Goal: Find contact information: Find contact information

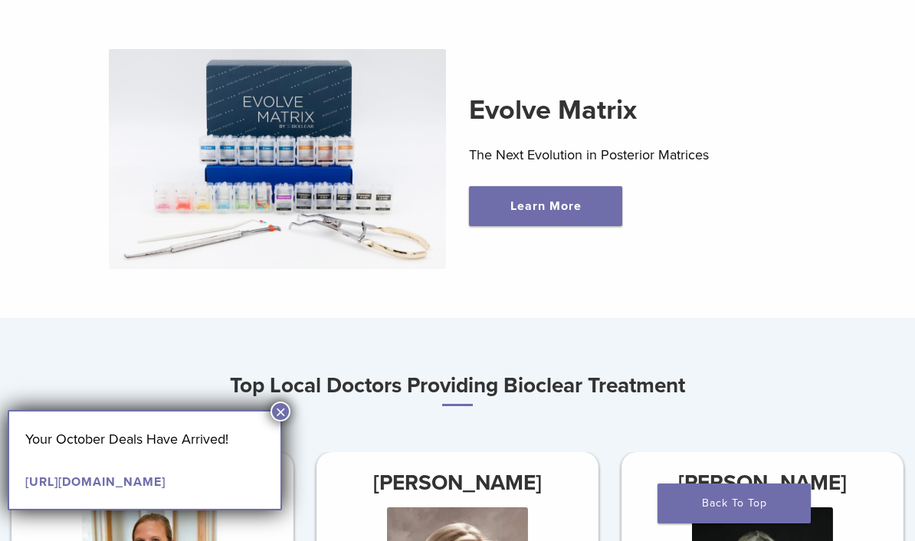
scroll to position [441, 0]
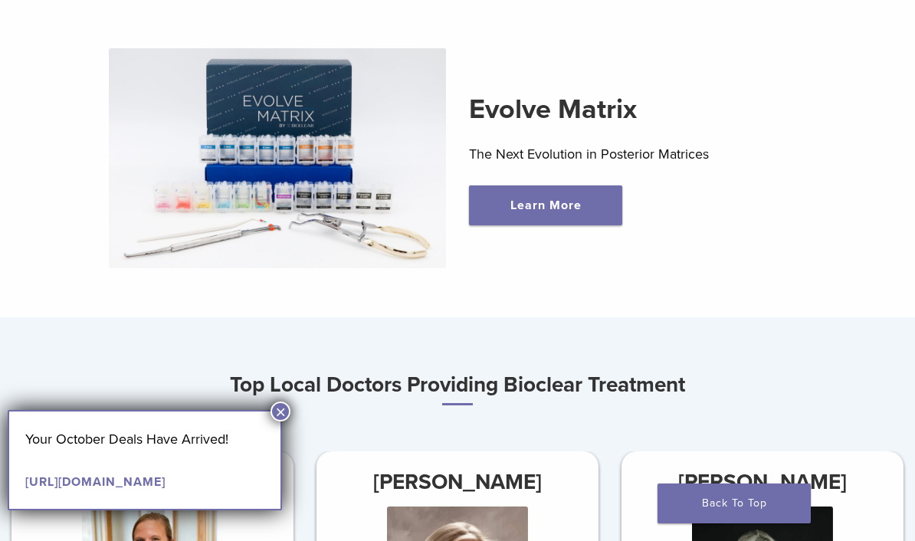
click at [284, 409] on button "×" at bounding box center [280, 411] width 20 height 20
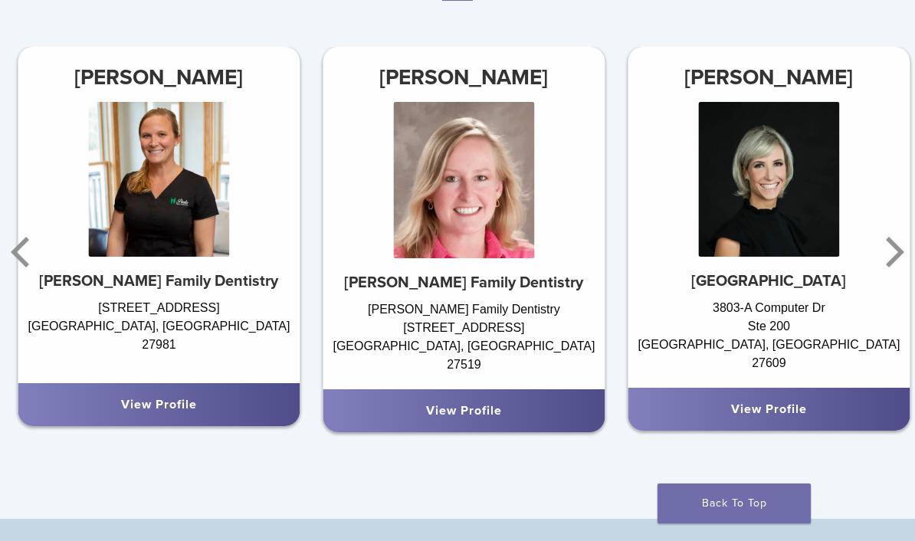
scroll to position [845, 0]
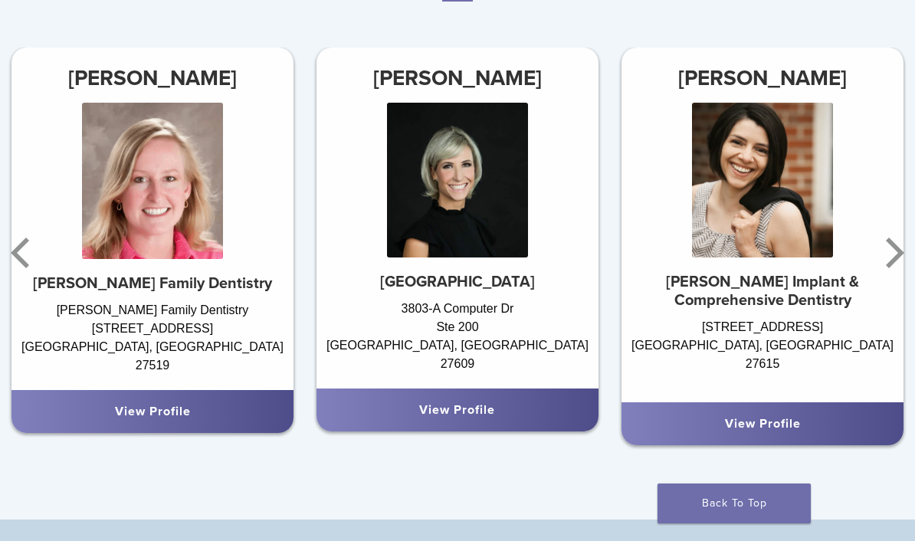
click at [470, 405] on link "View Profile" at bounding box center [457, 409] width 76 height 15
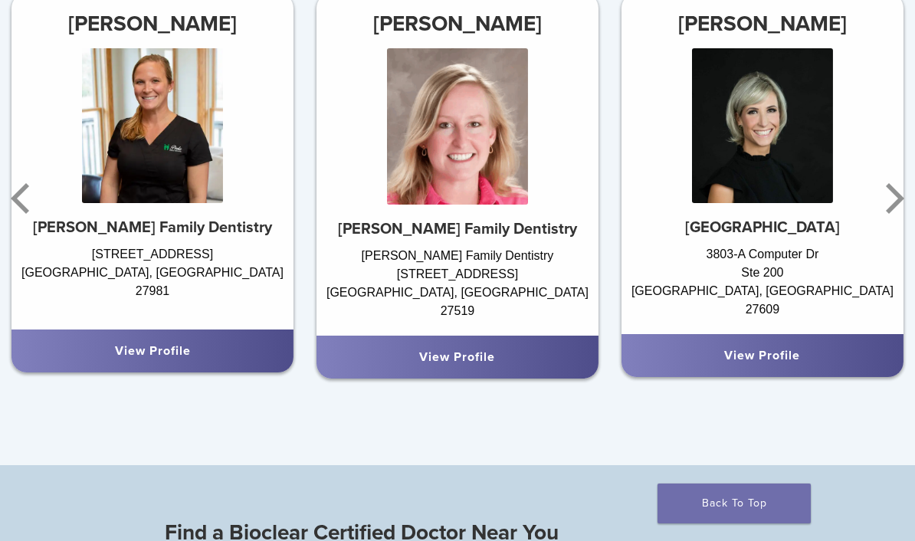
click at [495, 234] on strong "Goodall Family Dentistry" at bounding box center [457, 229] width 239 height 18
click at [469, 116] on img at bounding box center [457, 126] width 141 height 156
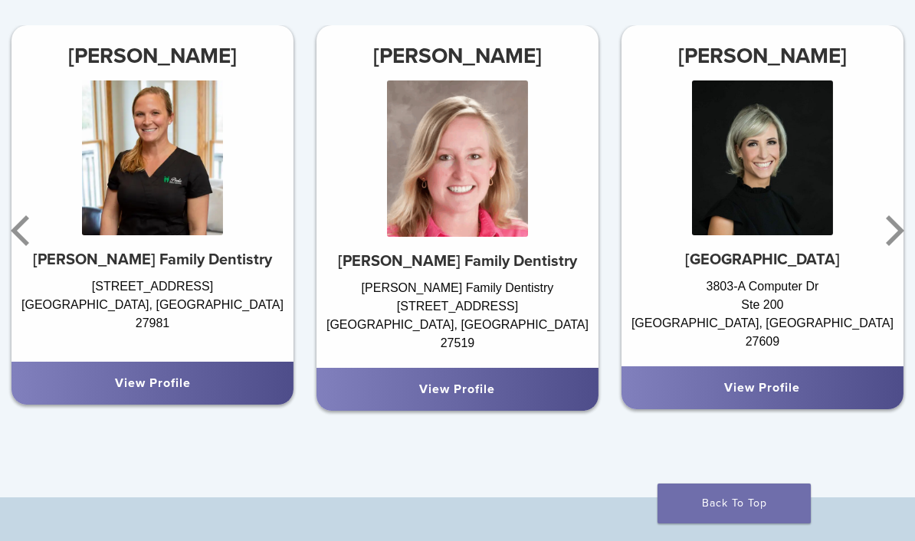
scroll to position [863, 0]
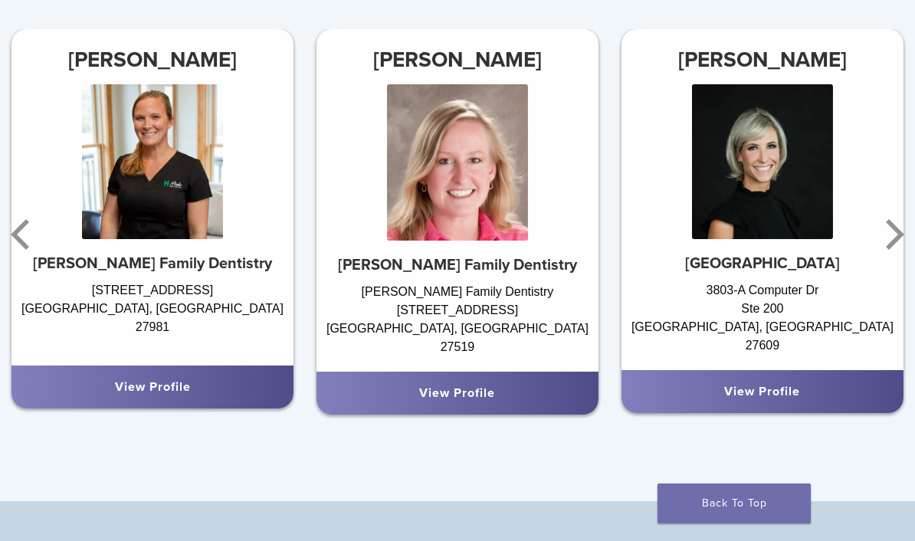
click at [486, 394] on link "View Profile" at bounding box center [457, 392] width 76 height 15
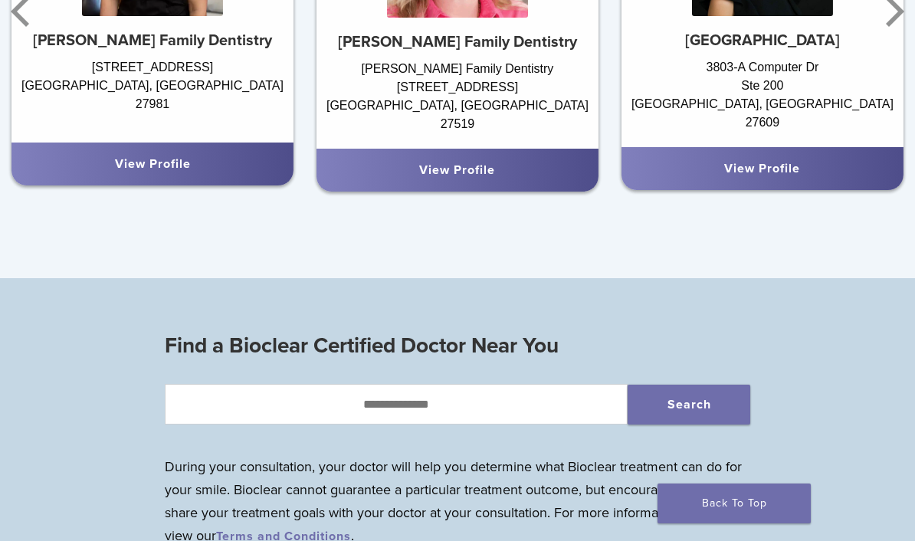
scroll to position [1085, 0]
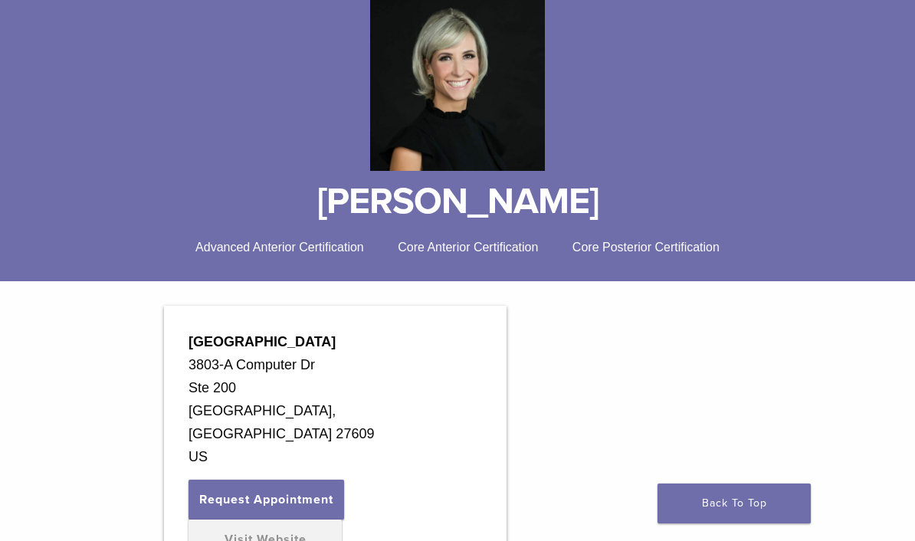
scroll to position [201, 0]
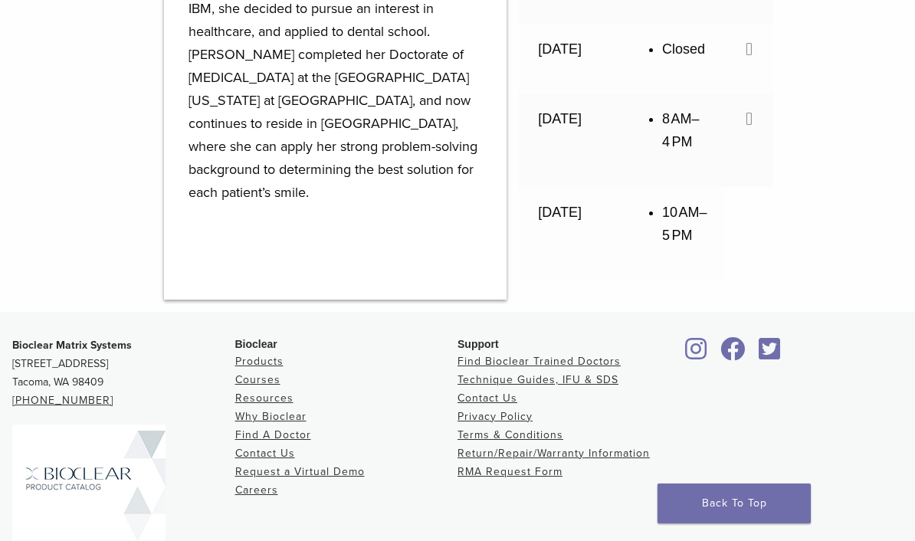
scroll to position [1277, 0]
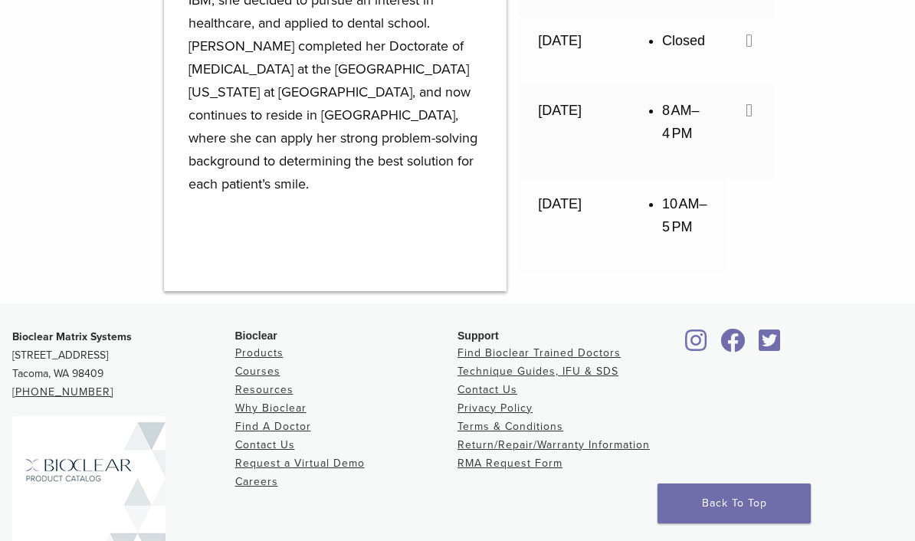
click at [391, 454] on li "Contact Us" at bounding box center [346, 445] width 223 height 18
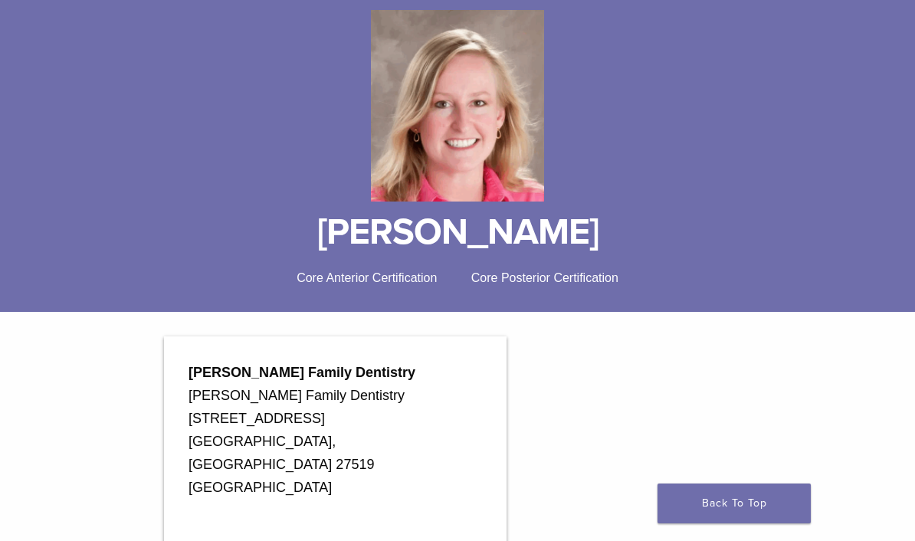
scroll to position [0, 0]
